Goal: Task Accomplishment & Management: Use online tool/utility

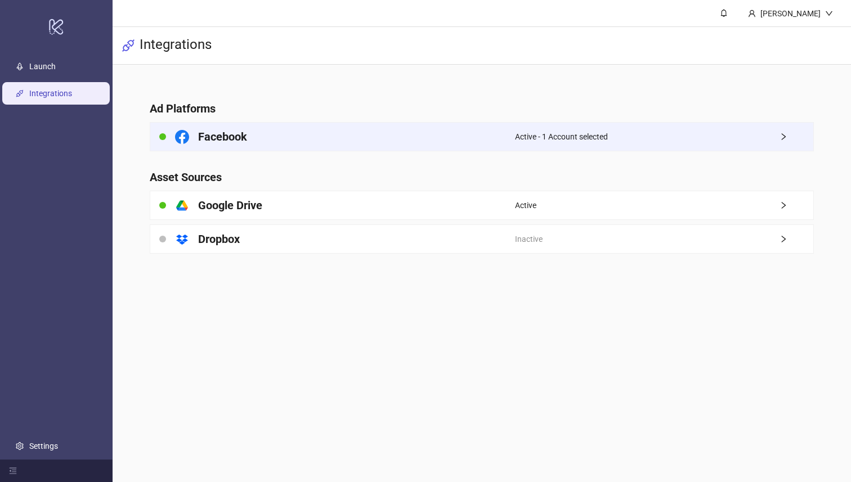
click at [477, 135] on div "Facebook" at bounding box center [332, 137] width 364 height 28
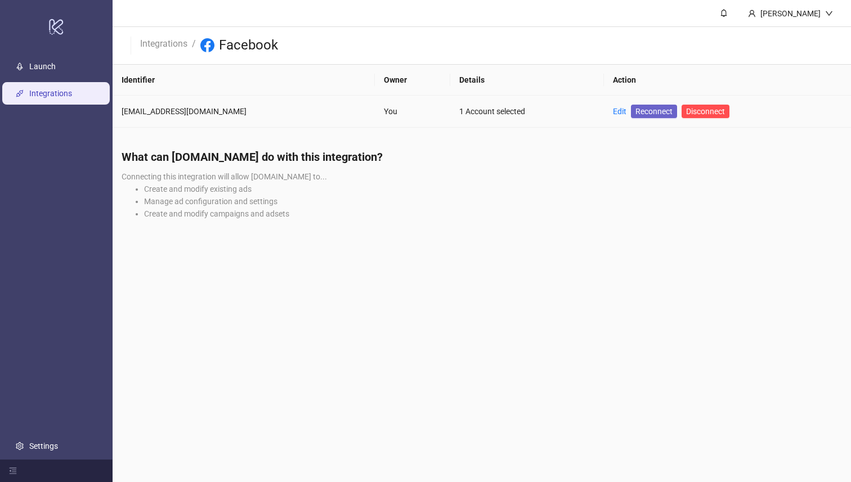
click at [636, 109] on span "Reconnect" at bounding box center [654, 111] width 37 height 12
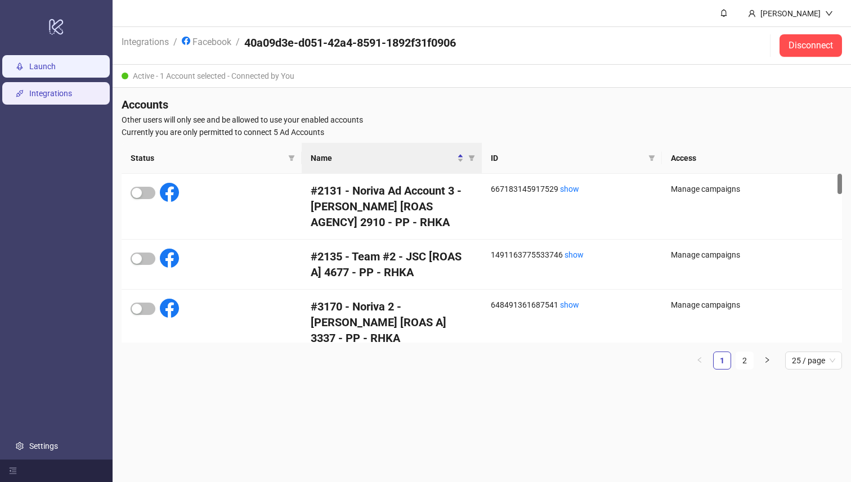
click at [50, 69] on link "Launch" at bounding box center [42, 66] width 26 height 9
